Goal: Transaction & Acquisition: Purchase product/service

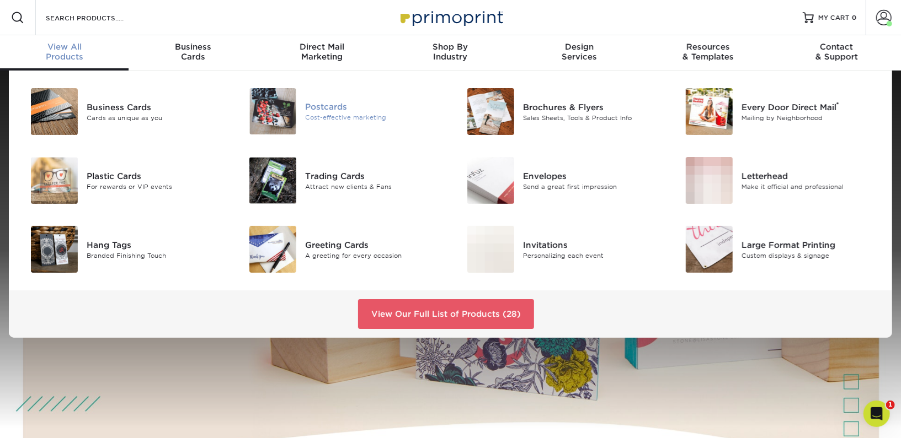
click at [348, 109] on div "Postcards" at bounding box center [373, 107] width 137 height 12
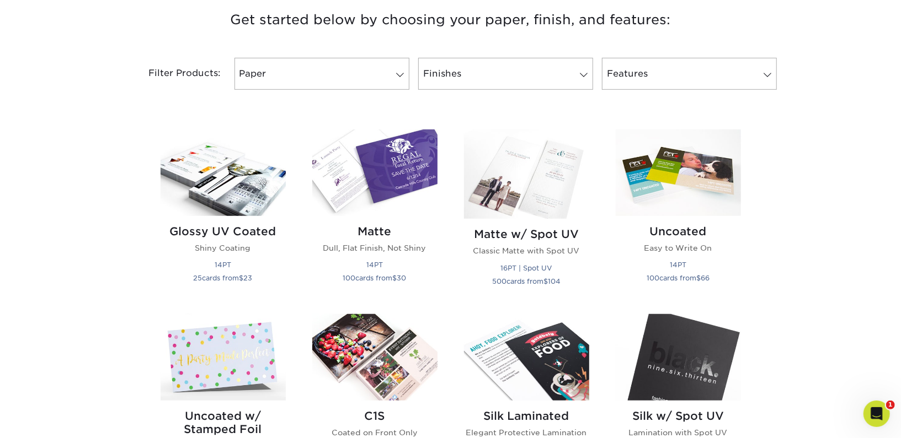
click at [376, 169] on img at bounding box center [374, 173] width 125 height 87
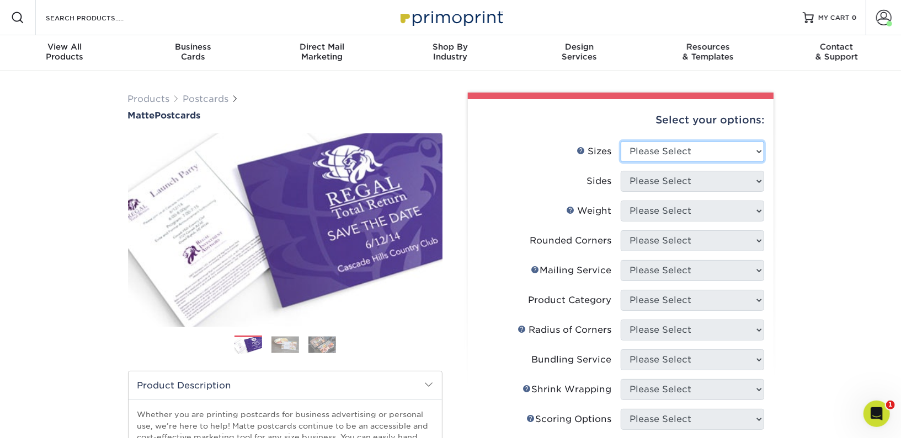
click at [681, 155] on select "Please Select 1.5" x 7" 2" x 4" 2" x 6" 2" x 7" 2" x 8" 2.12" x 5.5" 2.125" x 5…" at bounding box center [691, 151] width 143 height 21
click at [663, 146] on select "Please Select 1.5" x 7" 2" x 4" 2" x 6" 2" x 7" 2" x 8" 2.12" x 5.5" 2.125" x 5…" at bounding box center [691, 151] width 143 height 21
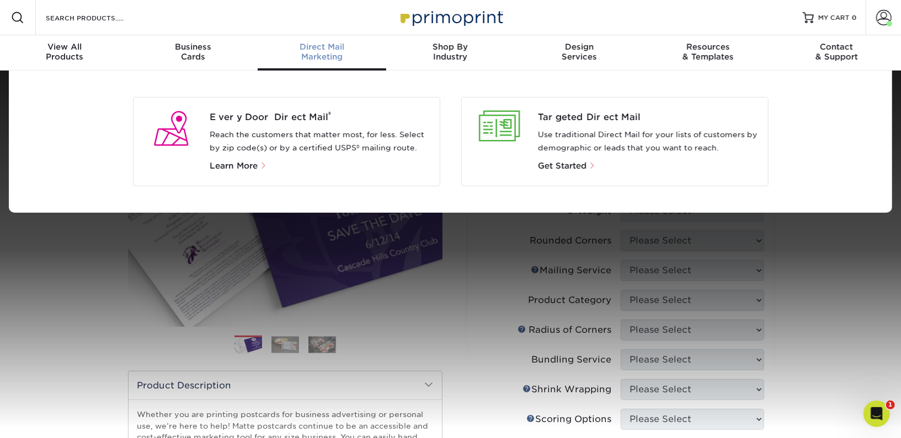
click at [226, 140] on p "Reach the customers that matter most, for less. Select by zip code(s) or by a c…" at bounding box center [320, 142] width 221 height 26
click at [238, 117] on span "Every Door Direct Mail ®" at bounding box center [320, 117] width 221 height 13
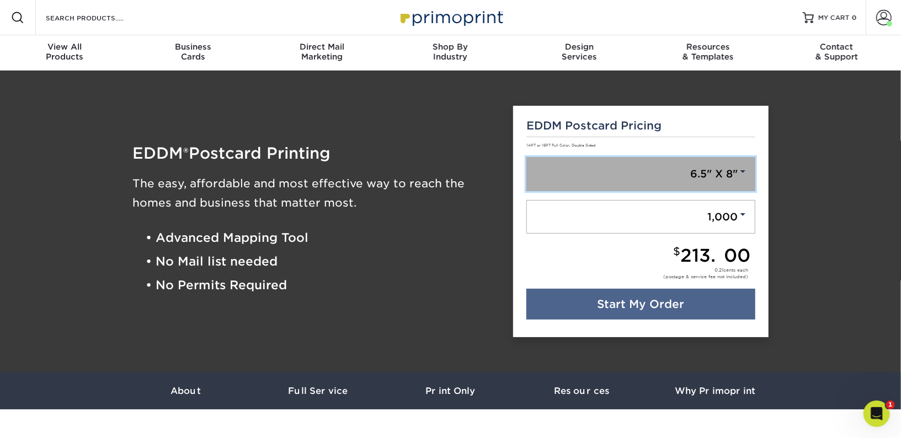
click at [699, 185] on link "6.5" X 8"" at bounding box center [640, 174] width 229 height 34
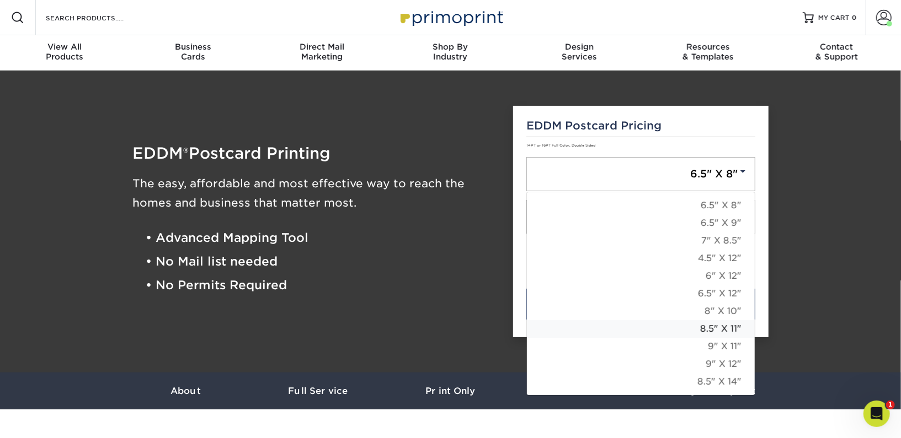
click at [718, 326] on link "8.5" X 11"" at bounding box center [641, 329] width 228 height 18
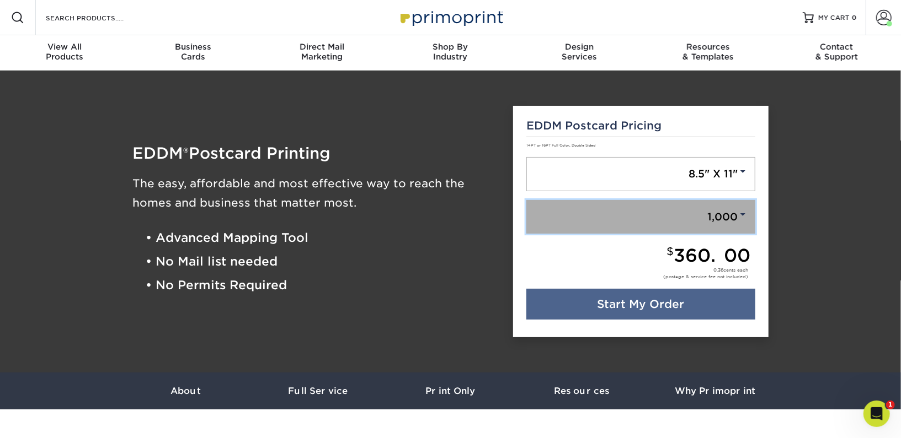
click at [690, 210] on link "1,000" at bounding box center [640, 217] width 229 height 34
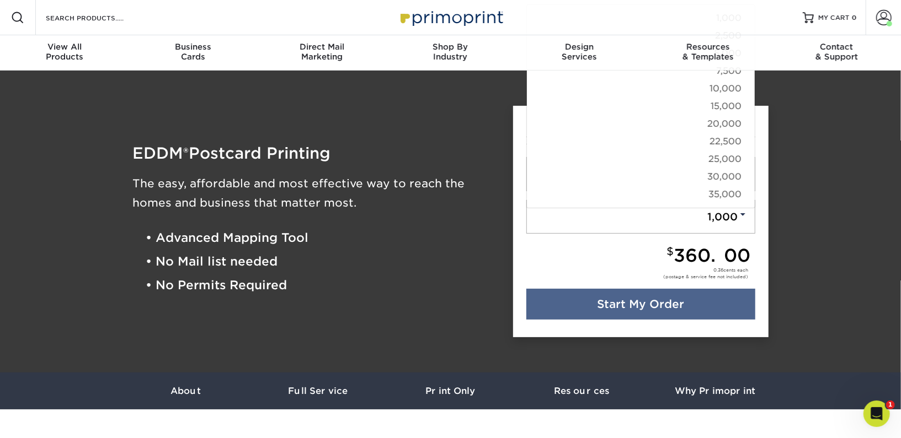
click at [630, 279] on div "0.36 cents each (postage & service fee not included)" at bounding box center [638, 278] width 224 height 22
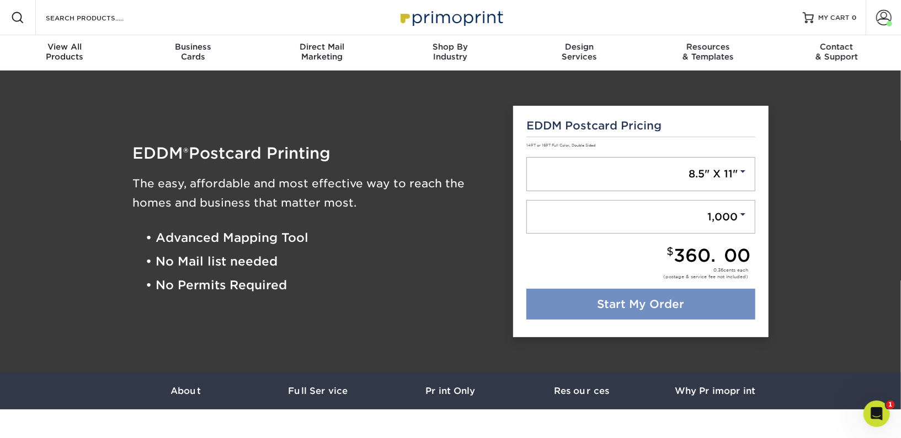
click at [630, 304] on link "Start My Order" at bounding box center [640, 304] width 229 height 31
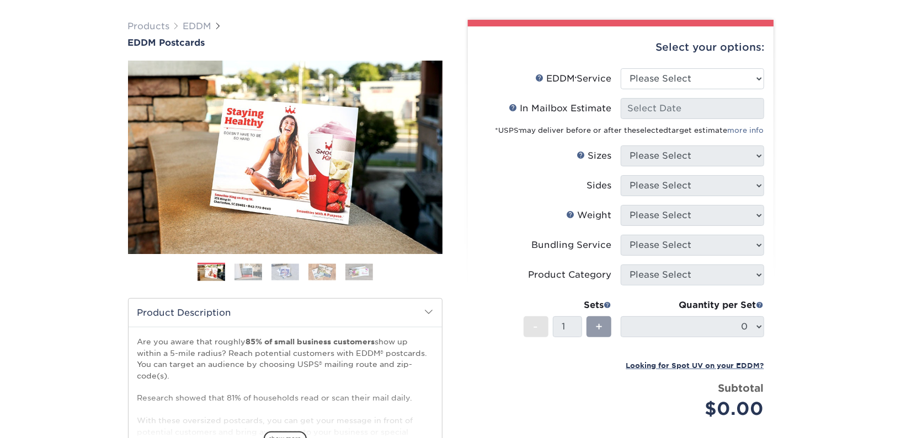
scroll to position [77, 0]
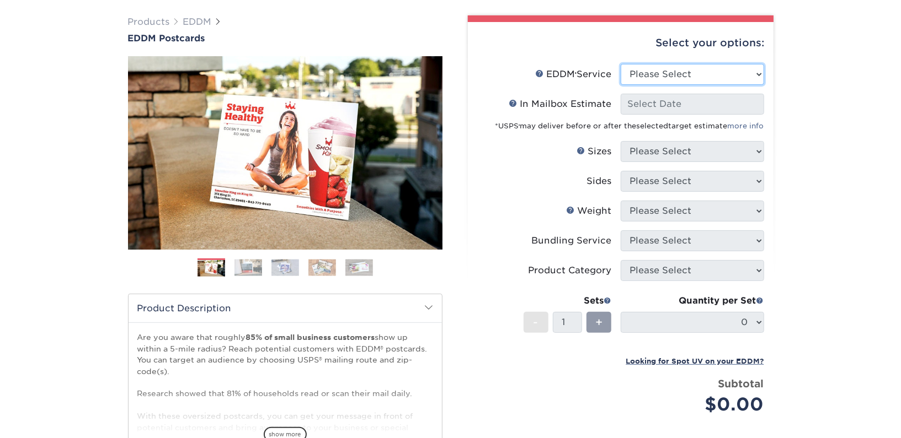
click at [657, 74] on select "Please Select Full Service Print Only" at bounding box center [691, 74] width 143 height 21
select select "full_service"
click at [620, 64] on select "Please Select Full Service Print Only" at bounding box center [691, 74] width 143 height 21
select select "-1"
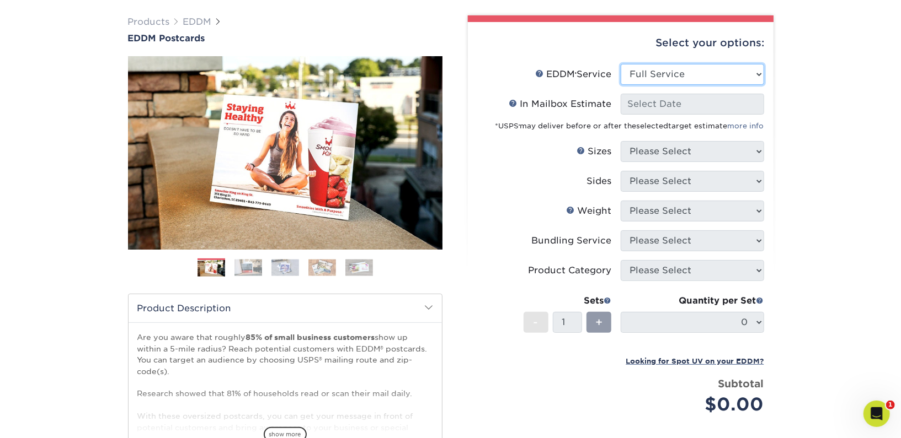
select select "-1"
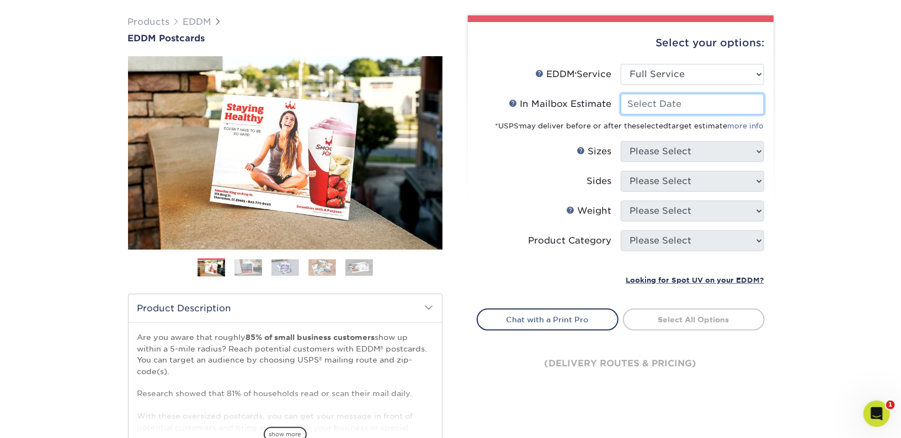
click at [657, 105] on input "In Mailbox Estimate Help In Mailbox Estimate" at bounding box center [691, 104] width 143 height 21
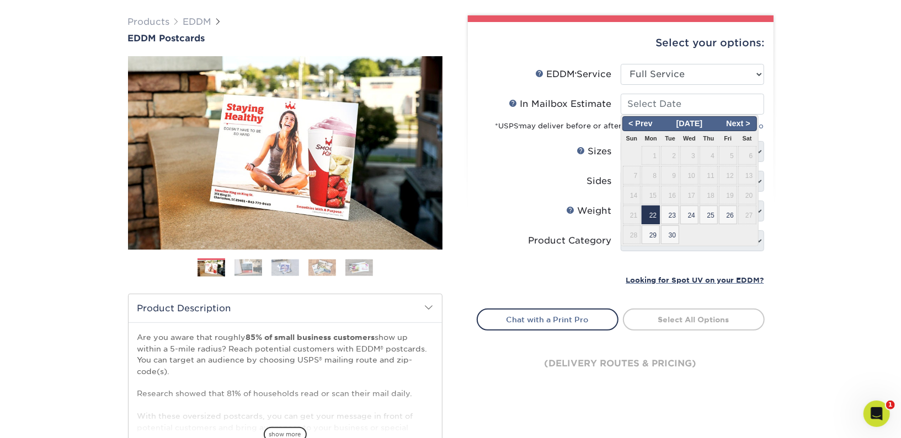
click at [649, 215] on span "22" at bounding box center [650, 215] width 18 height 19
type input "2025-09-22"
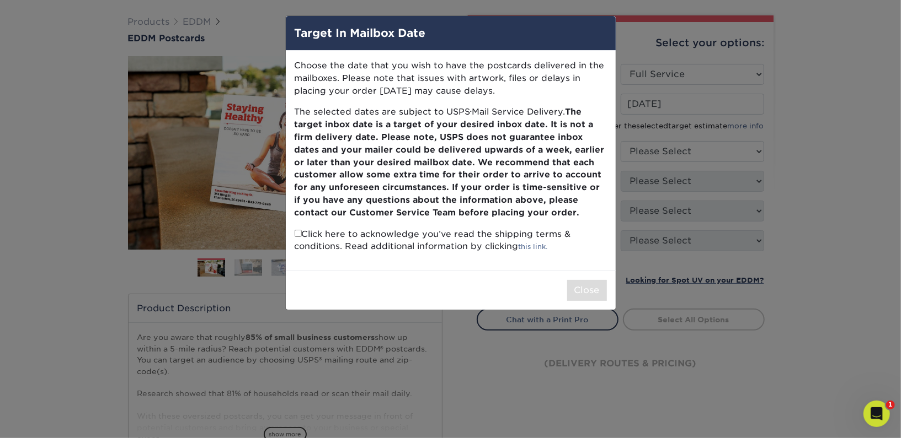
click at [299, 233] on input "checkbox" at bounding box center [298, 233] width 7 height 7
checkbox input "true"
click at [587, 293] on button "Close" at bounding box center [587, 290] width 40 height 21
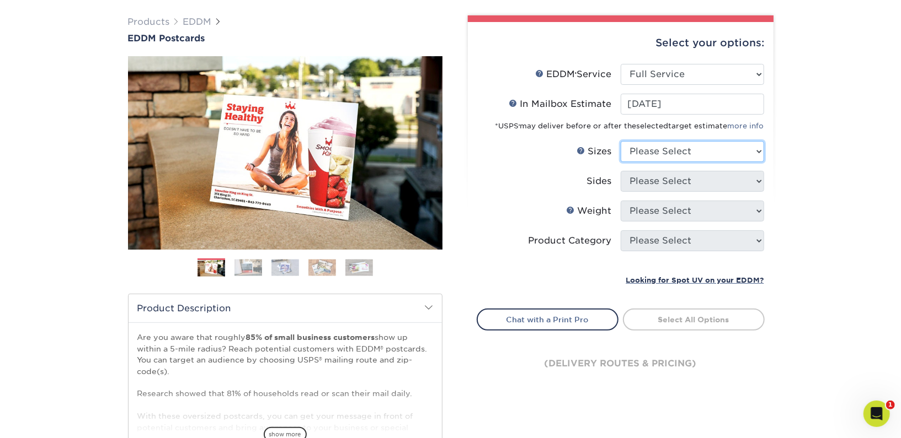
click at [654, 149] on select "Please Select 4.5" x 12" 6" x 12" 6.5" x 8" 6.5" x 9" 6.5" x 12" 7" x 8.5" 8" x…" at bounding box center [691, 151] width 143 height 21
select select "8.50x11.00"
click at [620, 141] on select "Please Select 4.5" x 12" 6" x 12" 6.5" x 8" 6.5" x 9" 6.5" x 12" 7" x 8.5" 8" x…" at bounding box center [691, 151] width 143 height 21
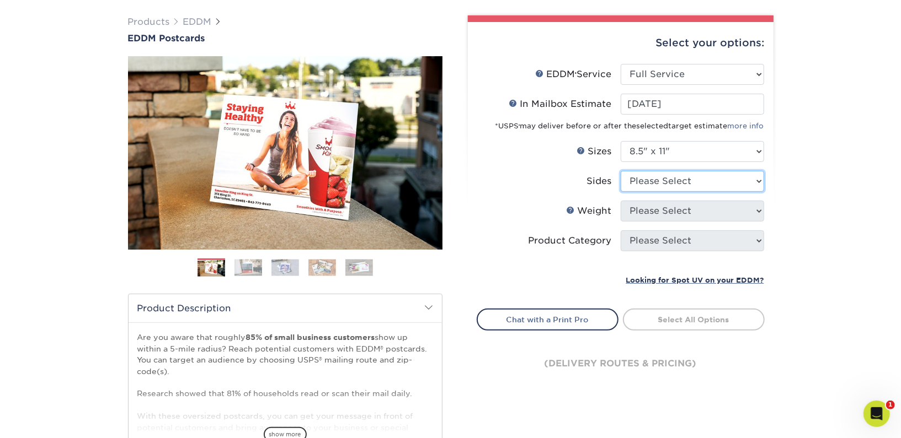
click at [674, 178] on select "Please Select Print Both Sides Print Front Only" at bounding box center [691, 181] width 143 height 21
select select "13abbda7-1d64-4f25-8bb2-c179b224825d"
click at [620, 171] on select "Please Select Print Both Sides Print Front Only" at bounding box center [691, 181] width 143 height 21
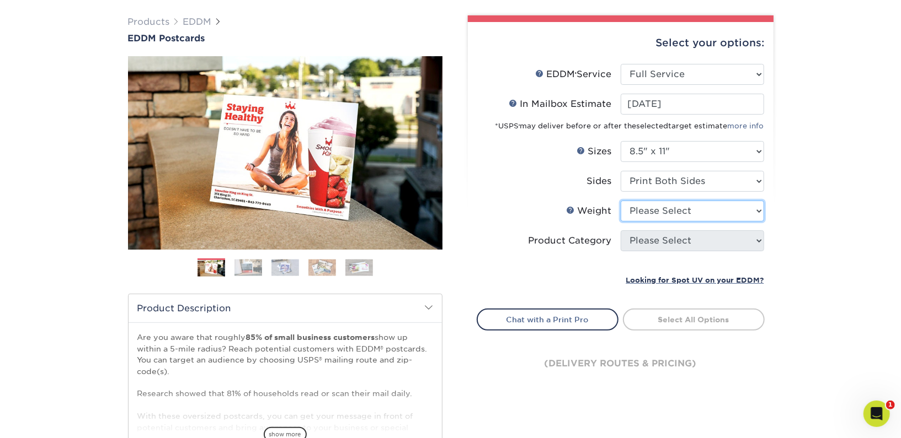
click at [677, 215] on select "Please Select 16PT 14PT" at bounding box center [691, 211] width 143 height 21
select select "14PT"
click at [620, 201] on select "Please Select 16PT 14PT" at bounding box center [691, 211] width 143 height 21
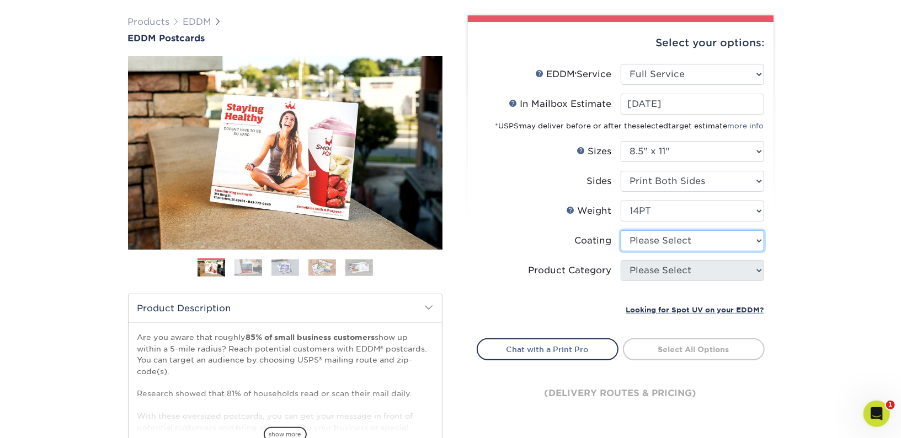
click at [677, 241] on select at bounding box center [691, 241] width 143 height 21
select select "121bb7b5-3b4d-429f-bd8d-bbf80e953313"
click at [620, 231] on select at bounding box center [691, 241] width 143 height 21
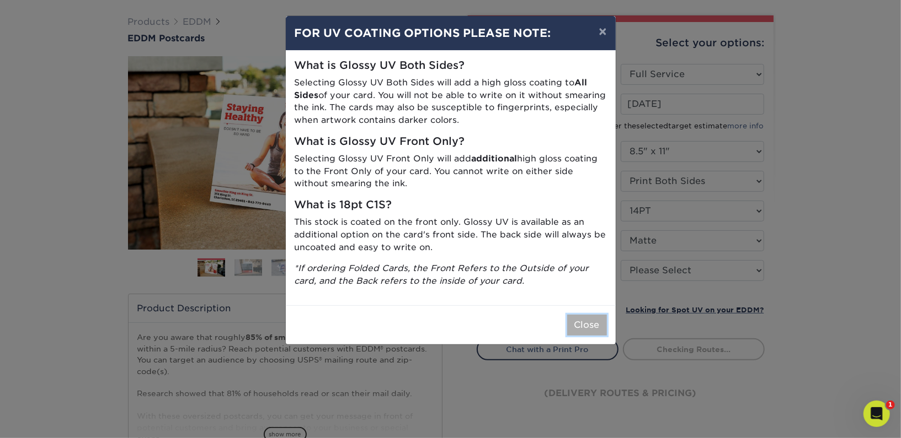
click at [583, 318] on button "Close" at bounding box center [587, 325] width 40 height 21
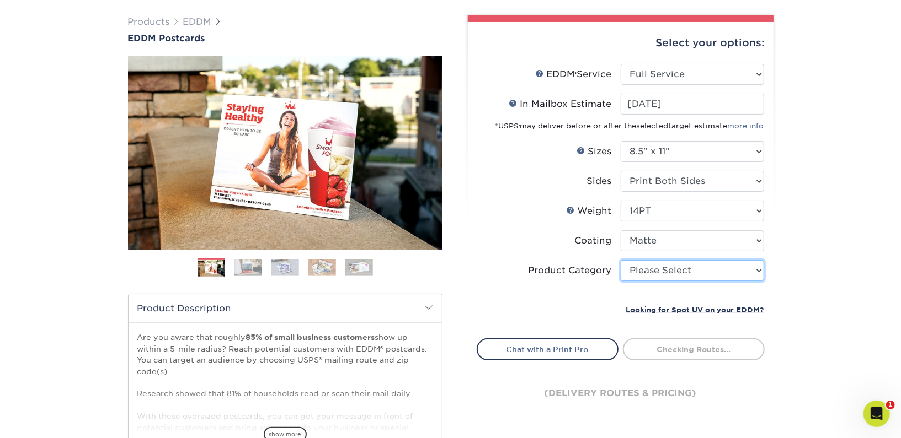
click at [669, 274] on select "Please Select Sell Sheets" at bounding box center [691, 270] width 143 height 21
select select "eddd4a87-9082-47bb-843b-3bca55f6c842"
click at [620, 260] on select "Please Select Sell Sheets" at bounding box center [691, 270] width 143 height 21
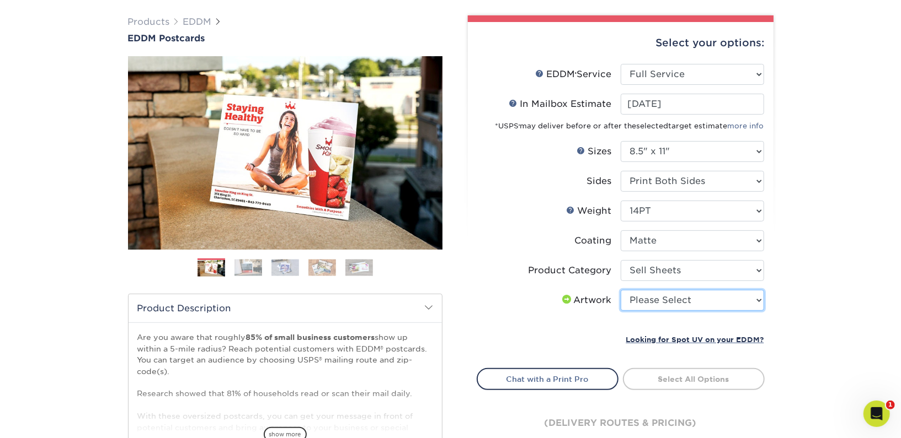
click at [654, 297] on select "Please Select I will upload files I need a design - $150" at bounding box center [691, 300] width 143 height 21
select select "upload"
click at [620, 290] on select "Please Select I will upload files I need a design - $150" at bounding box center [691, 300] width 143 height 21
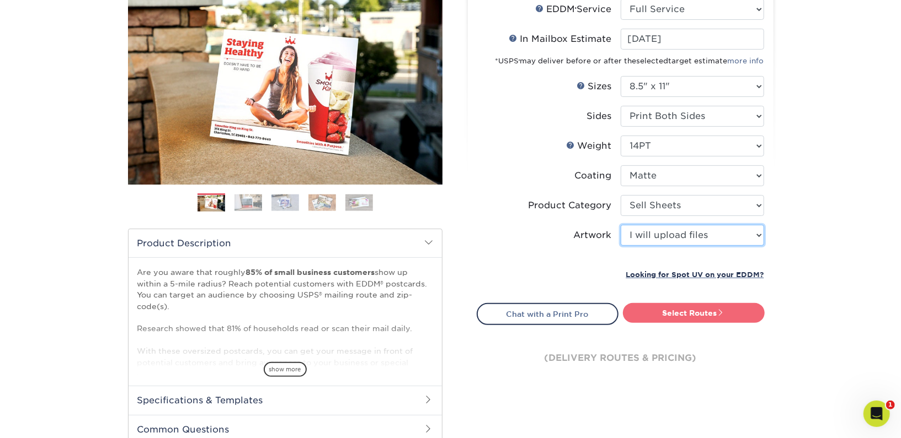
scroll to position [143, 0]
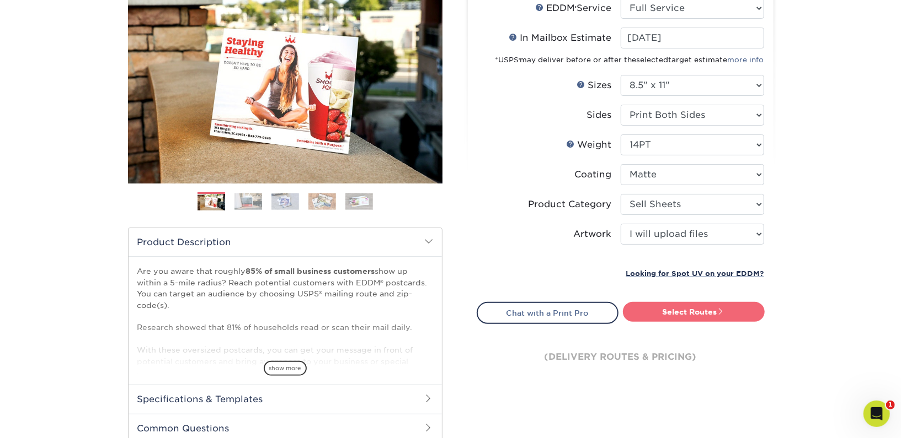
click at [658, 316] on link "Select Routes" at bounding box center [694, 312] width 142 height 20
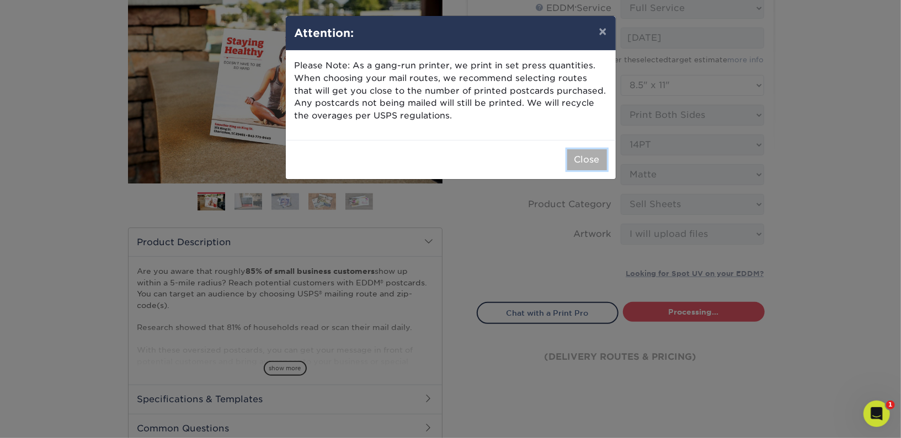
click at [591, 160] on button "Close" at bounding box center [587, 159] width 40 height 21
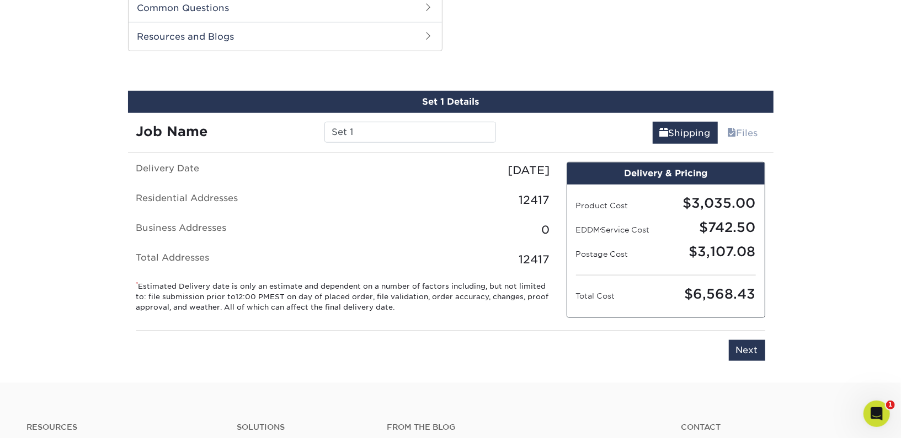
scroll to position [559, 0]
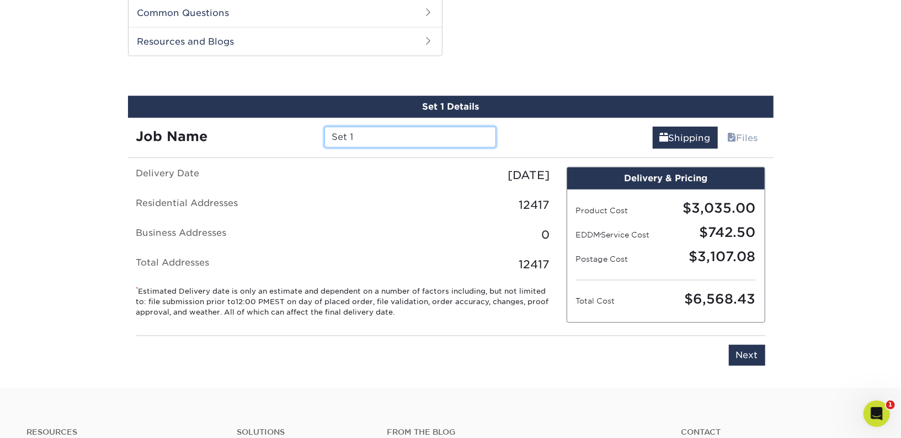
click at [355, 136] on input "Set 1" at bounding box center [410, 137] width 172 height 21
type input "lexington eddm"
click at [415, 197] on div "12417" at bounding box center [450, 205] width 215 height 17
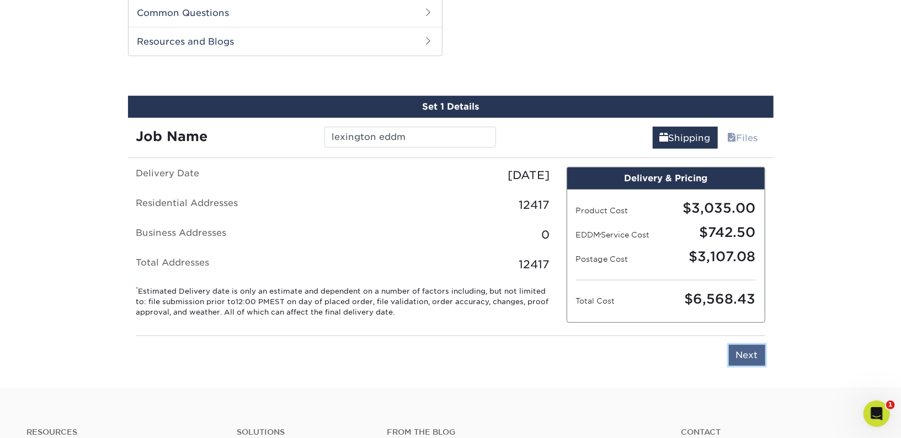
click at [757, 350] on input "Next" at bounding box center [747, 355] width 36 height 21
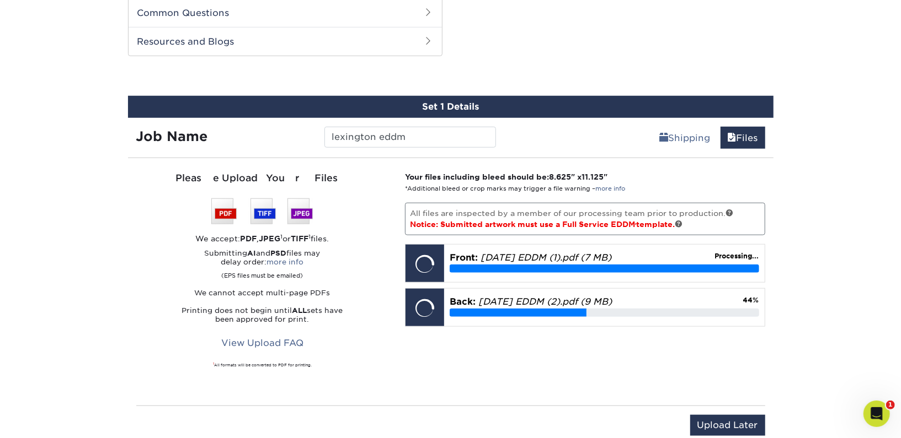
click at [551, 357] on div "Your files including bleed should be: 8.625 " x 11.125 " *Additional bleed or c…" at bounding box center [585, 282] width 377 height 221
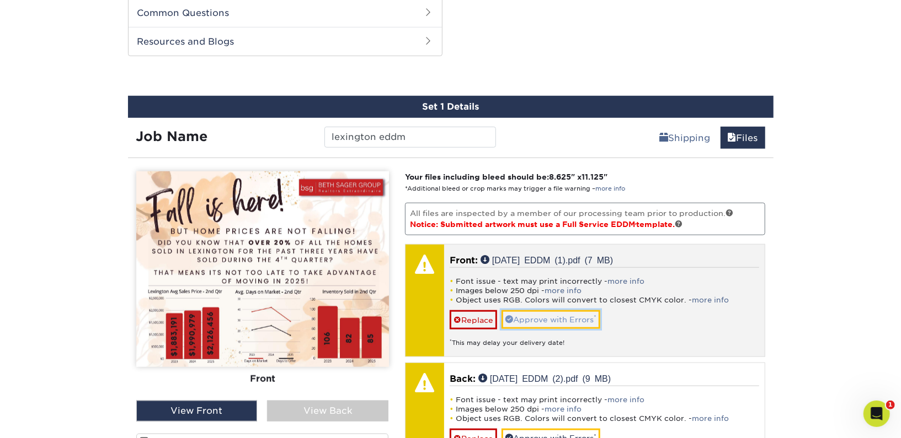
click at [540, 312] on link "Approve with Errors *" at bounding box center [550, 319] width 99 height 19
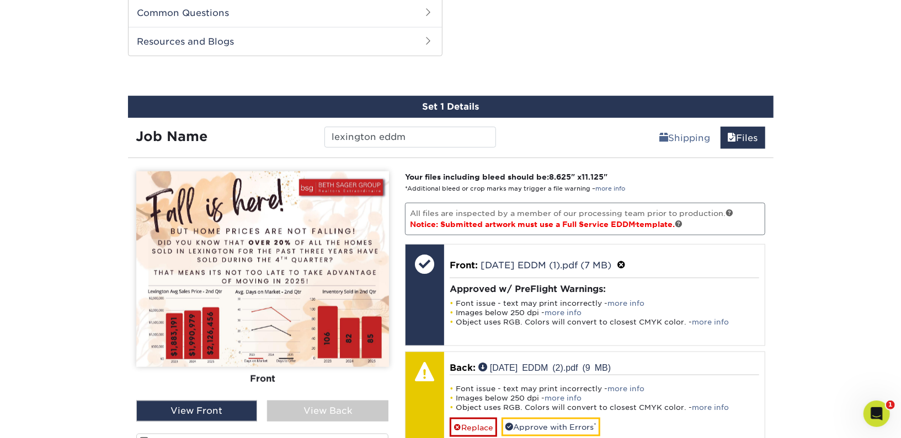
click at [344, 414] on div "View Back" at bounding box center [327, 411] width 121 height 21
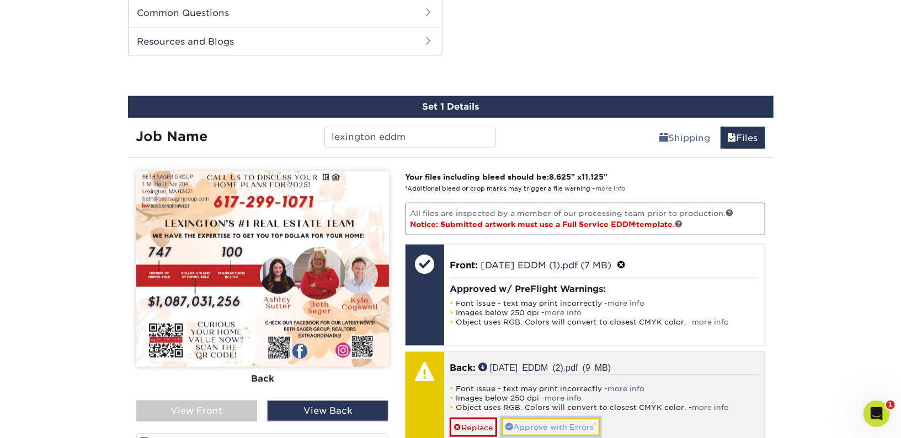
click at [551, 424] on link "Approve with Errors *" at bounding box center [550, 427] width 99 height 19
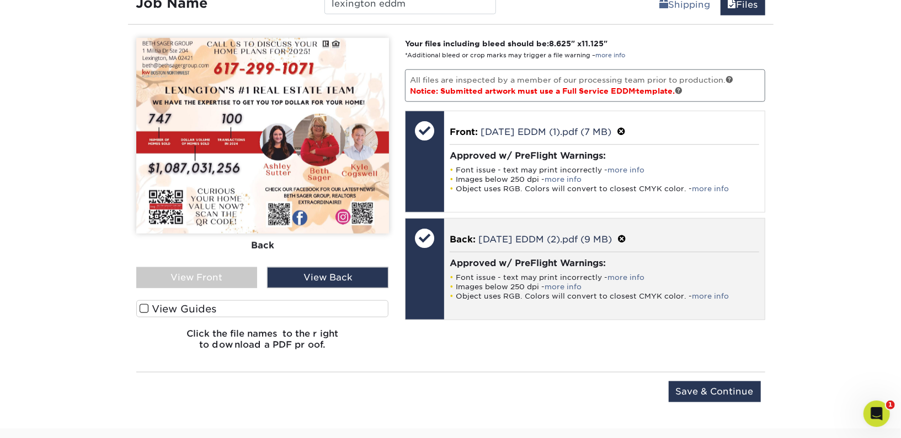
scroll to position [704, 0]
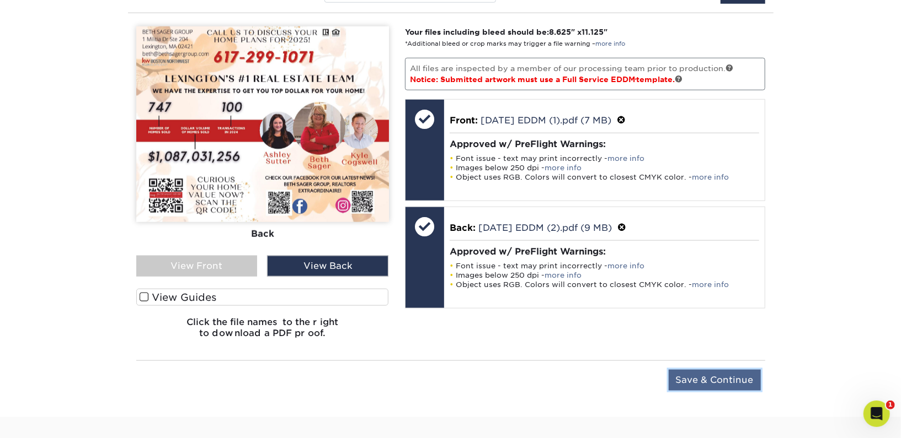
click at [688, 377] on input "Save & Continue" at bounding box center [714, 380] width 92 height 21
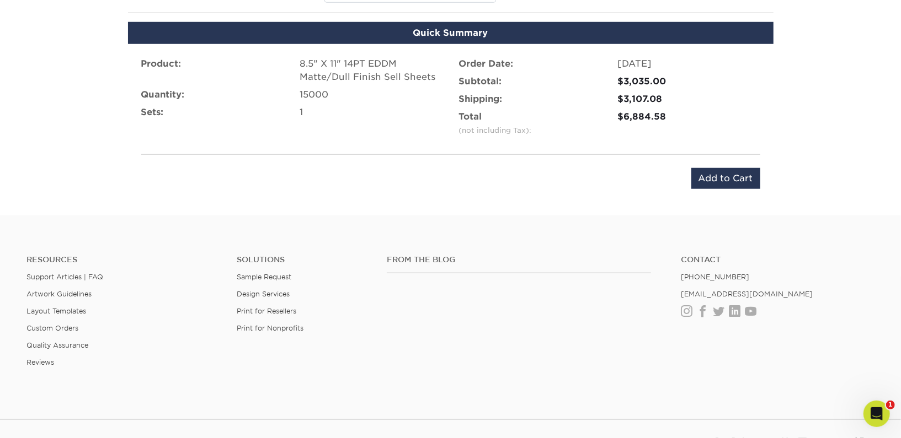
click at [647, 115] on div "$6,884.58" at bounding box center [689, 116] width 142 height 13
copy div "6,884.58"
click at [770, 196] on div "Product: 8.5" X 11" 14PT EDDM Matte/Dull Finish Sell Sheets Quantity: 15000 Set…" at bounding box center [450, 123] width 645 height 158
click at [744, 179] on input "Add to Cart" at bounding box center [725, 178] width 69 height 21
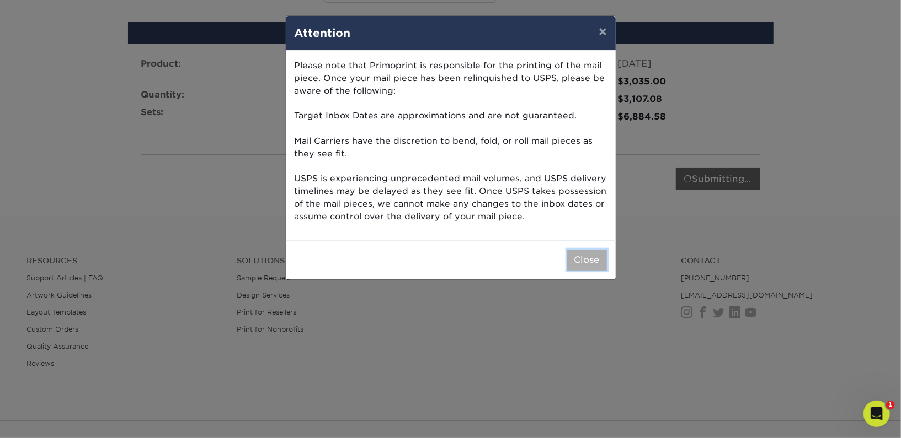
click at [594, 258] on button "Close" at bounding box center [587, 260] width 40 height 21
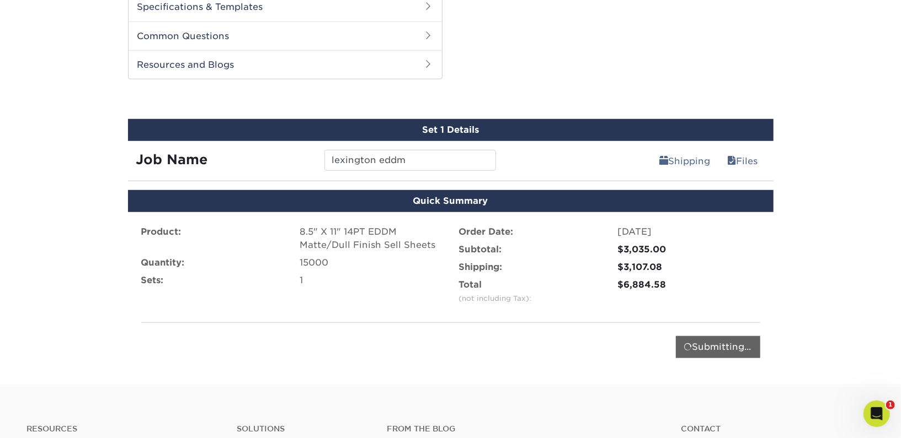
scroll to position [533, 0]
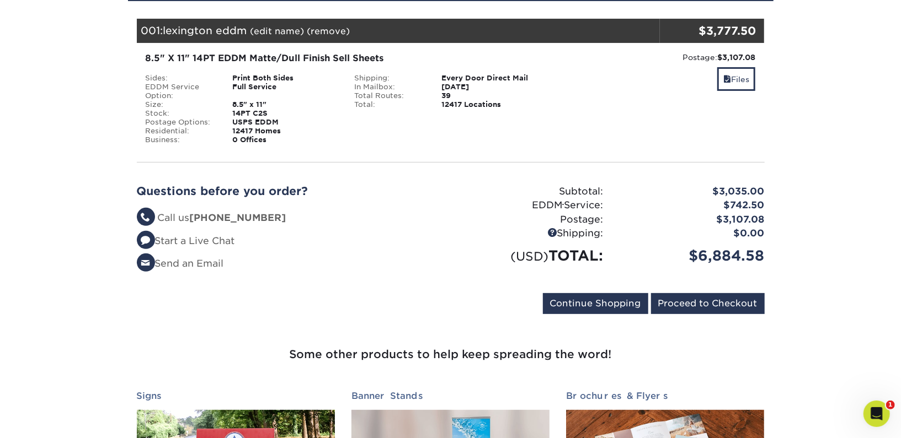
scroll to position [150, 0]
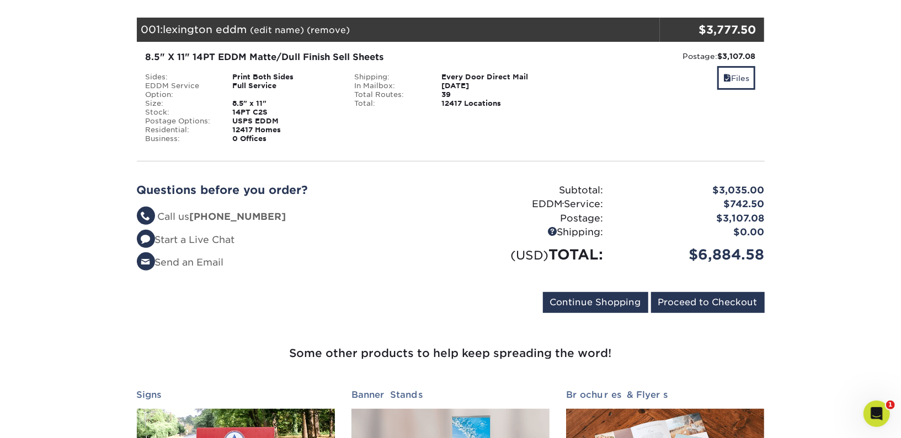
click at [721, 250] on div "$6,884.58" at bounding box center [692, 254] width 161 height 21
copy div "6,884.58"
click at [731, 306] on input "Proceed to Checkout" at bounding box center [708, 302] width 114 height 21
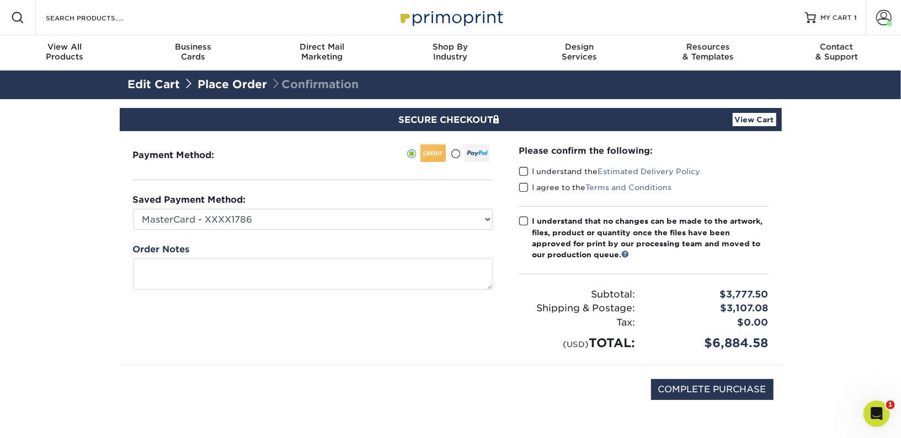
click at [525, 172] on span at bounding box center [523, 172] width 9 height 10
click at [0, 0] on input "I understand the Estimated Delivery Policy" at bounding box center [0, 0] width 0 height 0
click at [525, 184] on span at bounding box center [523, 188] width 9 height 10
click at [0, 0] on input "I agree to the Terms and Conditions" at bounding box center [0, 0] width 0 height 0
click at [524, 219] on span at bounding box center [523, 221] width 9 height 10
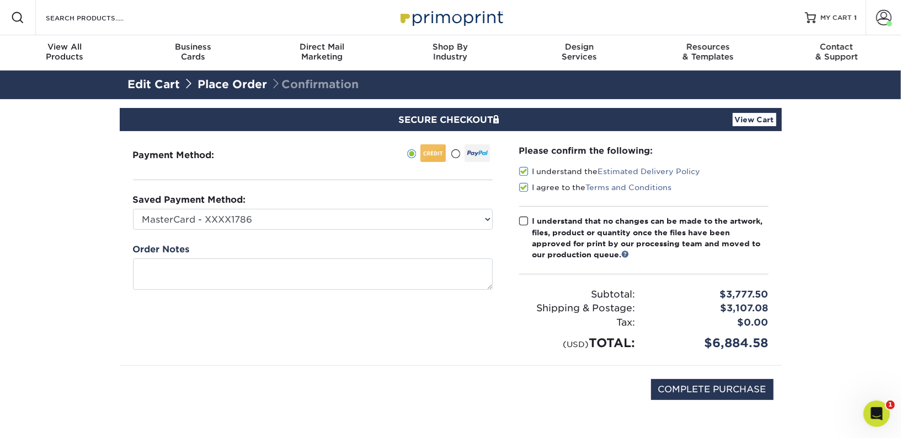
click at [0, 0] on input "I understand that no changes can be made to the artwork, files, product or quan…" at bounding box center [0, 0] width 0 height 0
click at [736, 340] on div "$6,884.58" at bounding box center [710, 343] width 133 height 18
click at [751, 390] on input "COMPLETE PURCHASE" at bounding box center [712, 389] width 122 height 21
type input "PROCESSING, PLEASE WAIT..."
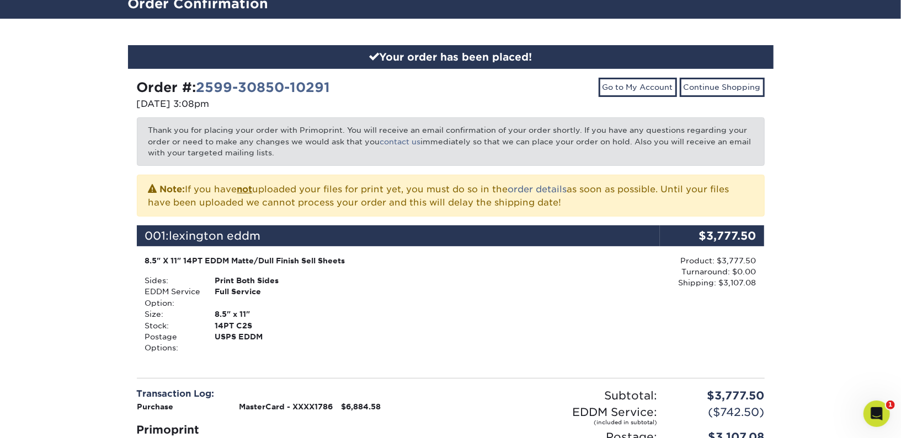
scroll to position [309, 0]
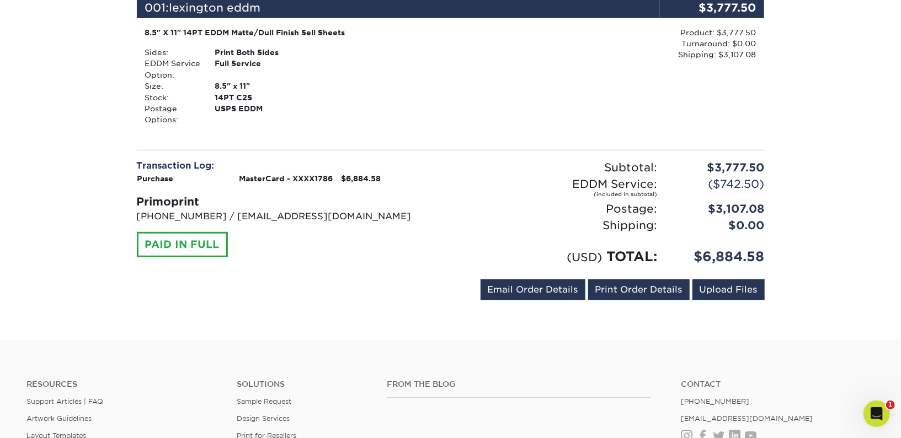
click at [721, 255] on div "$6,884.58" at bounding box center [719, 257] width 108 height 20
copy div "6,884.58"
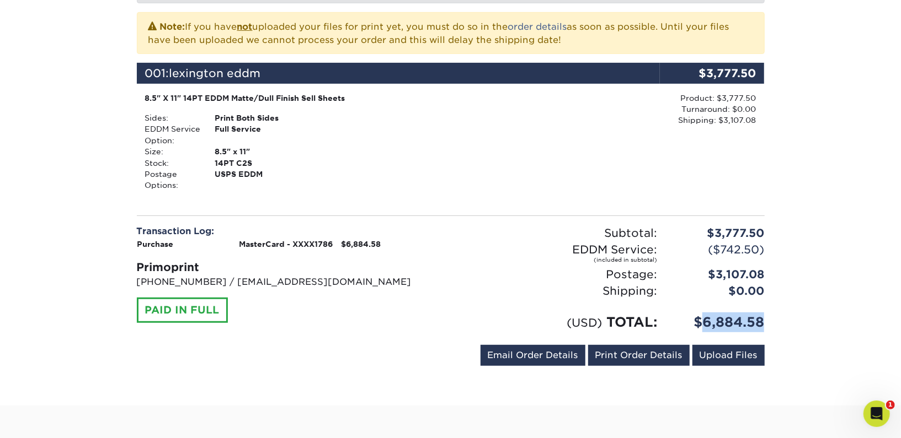
scroll to position [0, 0]
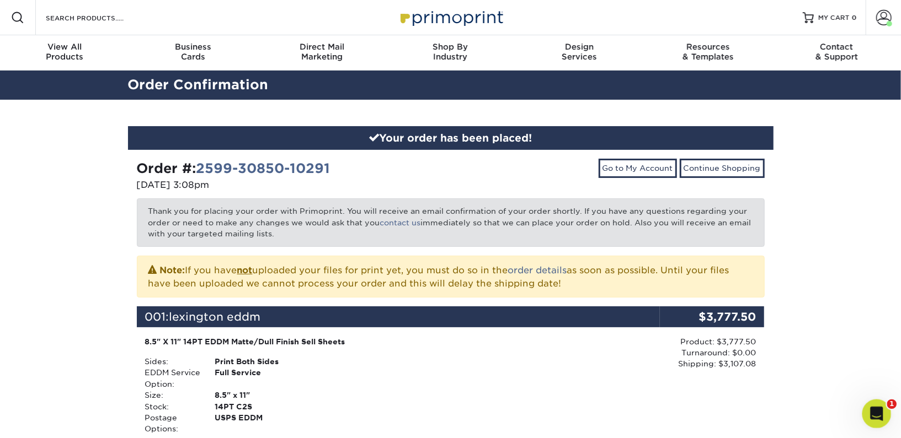
click at [868, 401] on div "Open Intercom Messenger" at bounding box center [874, 412] width 36 height 36
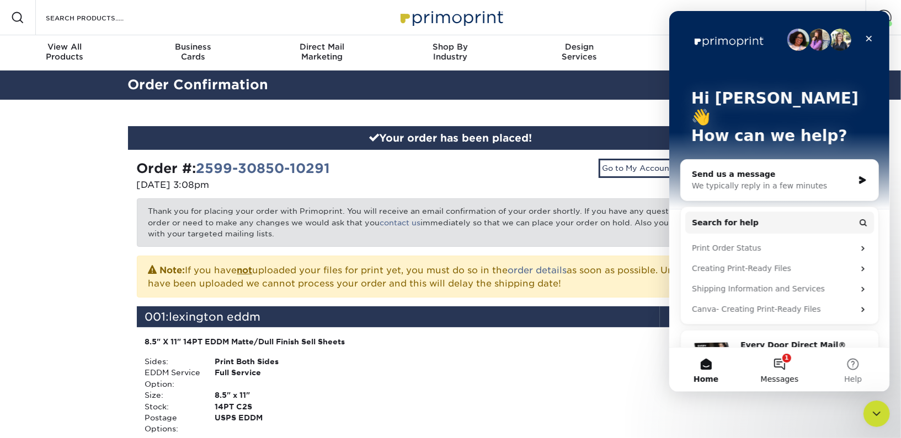
click at [780, 380] on span "Messages" at bounding box center [779, 380] width 38 height 8
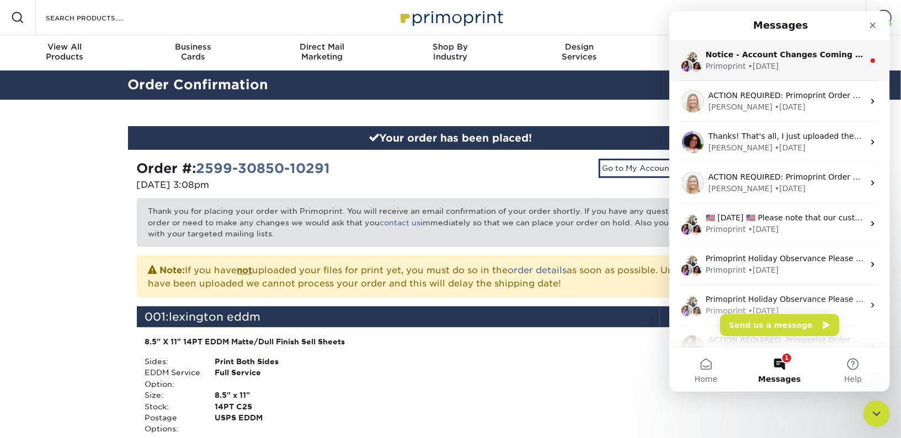
click at [770, 64] on div "• [DATE]" at bounding box center [762, 67] width 31 height 12
